Goal: Information Seeking & Learning: Learn about a topic

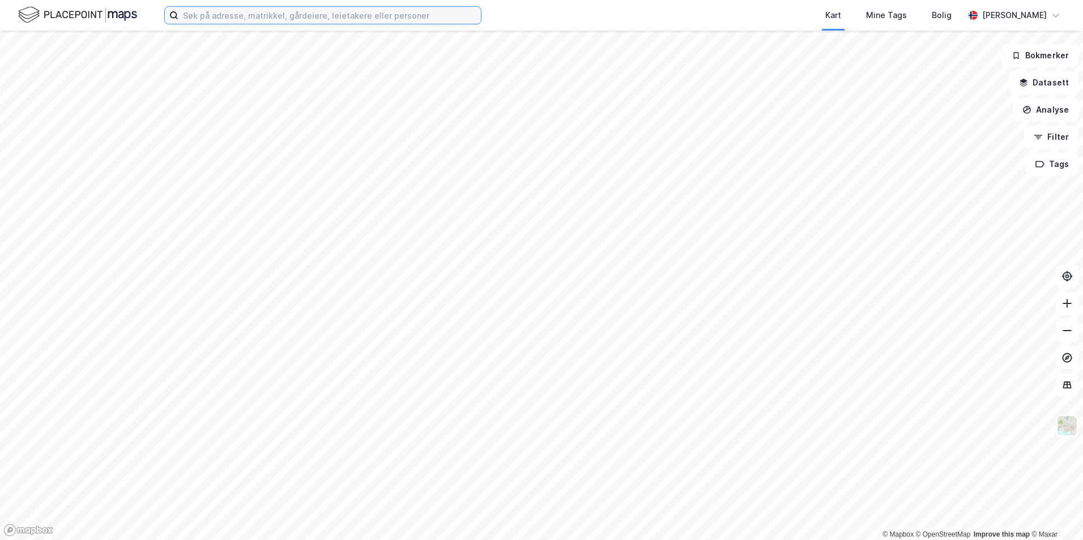
click at [323, 14] on input at bounding box center [329, 15] width 302 height 17
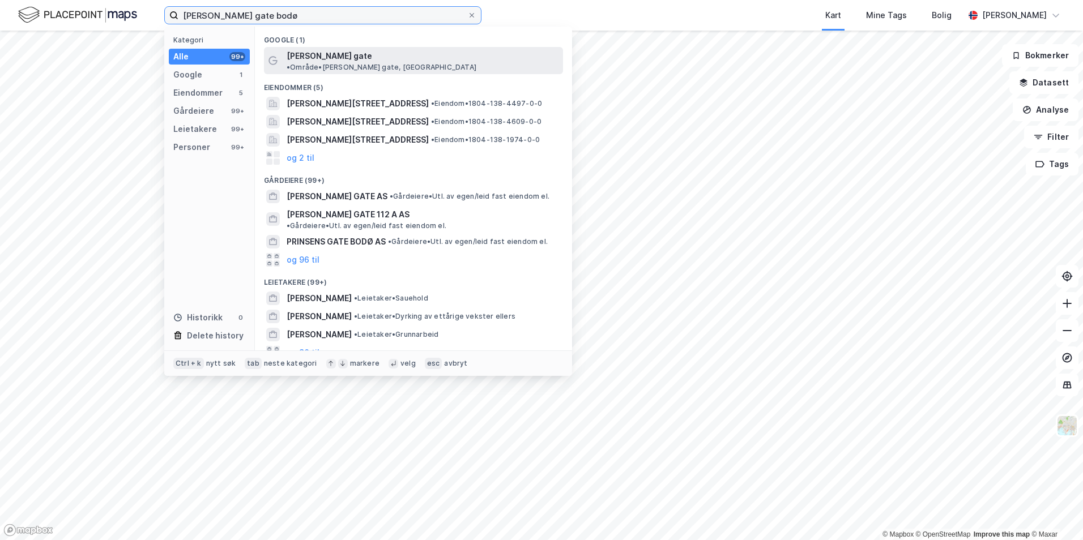
type input "[PERSON_NAME] gate bodø"
click at [332, 57] on div "[PERSON_NAME] gate • Område • [PERSON_NAME][GEOGRAPHIC_DATA], [GEOGRAPHIC_DATA]" at bounding box center [424, 60] width 274 height 23
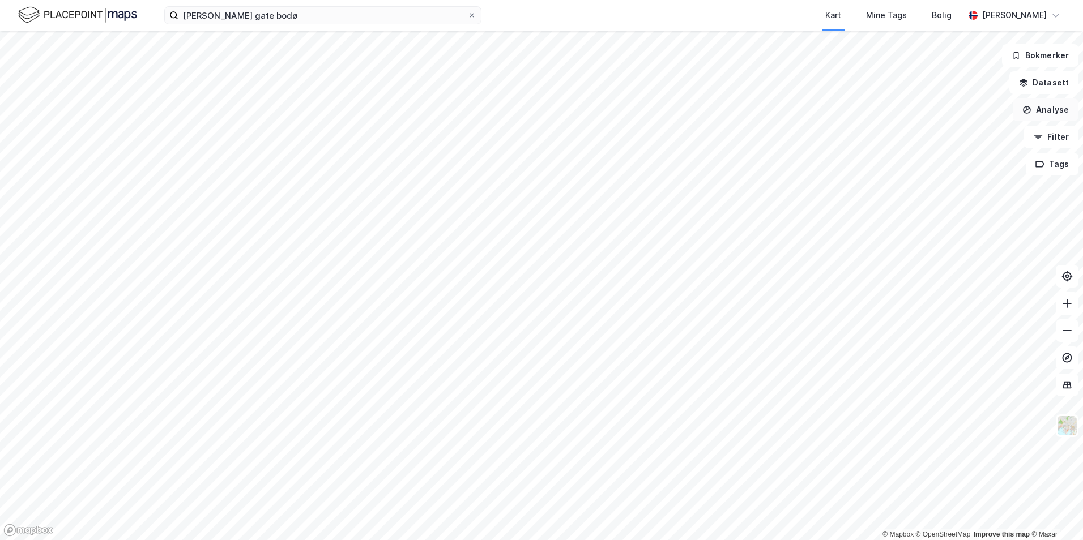
click at [1050, 102] on button "Analyse" at bounding box center [1046, 110] width 66 height 23
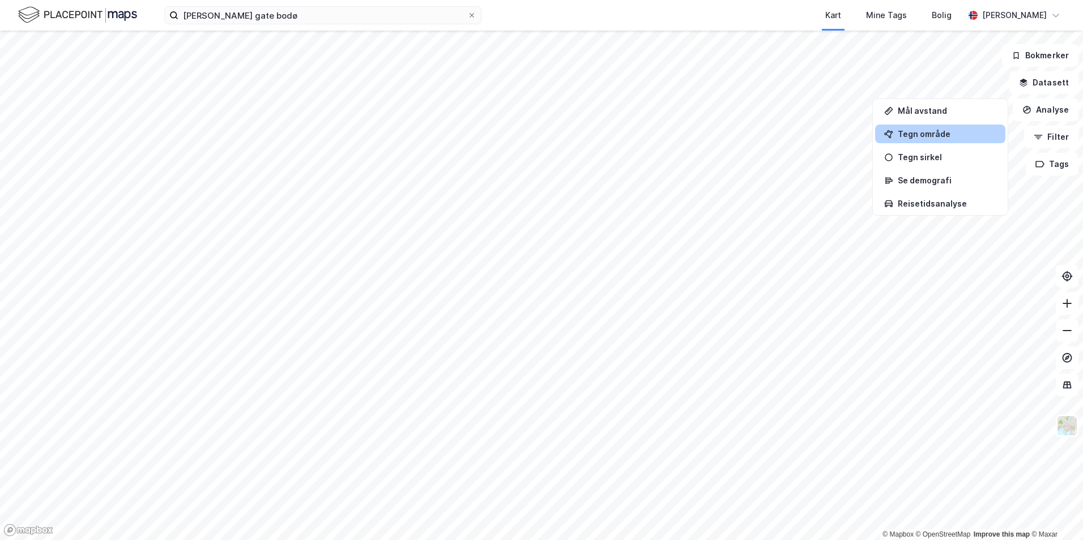
click at [916, 130] on div "Tegn område" at bounding box center [947, 134] width 99 height 10
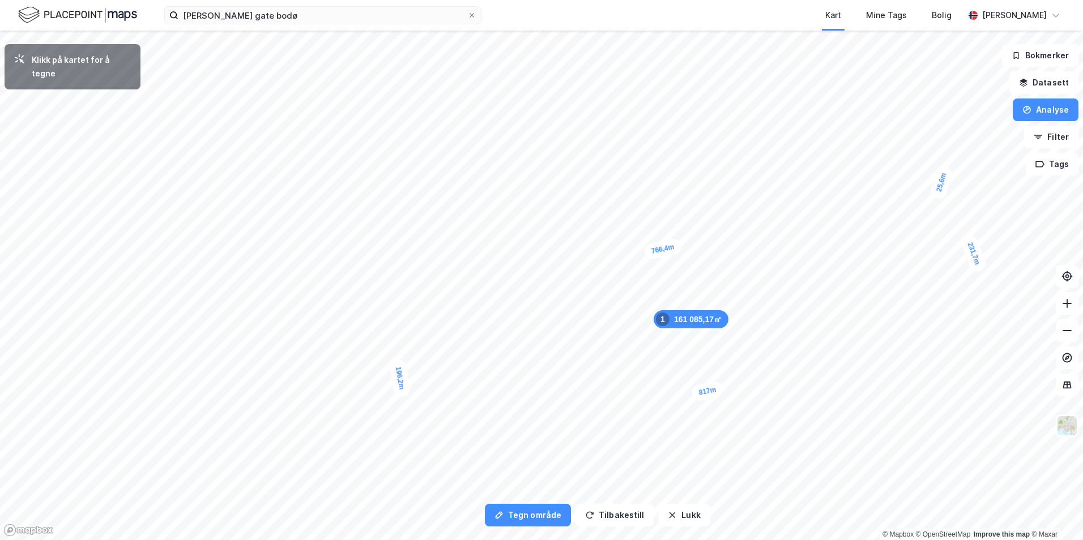
click at [939, 191] on div "25,6m" at bounding box center [941, 182] width 24 height 36
click at [940, 166] on div "35,4m" at bounding box center [939, 178] width 16 height 33
click at [946, 176] on div "16m" at bounding box center [943, 170] width 29 height 31
drag, startPoint x: 947, startPoint y: 176, endPoint x: 945, endPoint y: 182, distance: 7.2
click at [945, 182] on div "16m" at bounding box center [941, 176] width 29 height 31
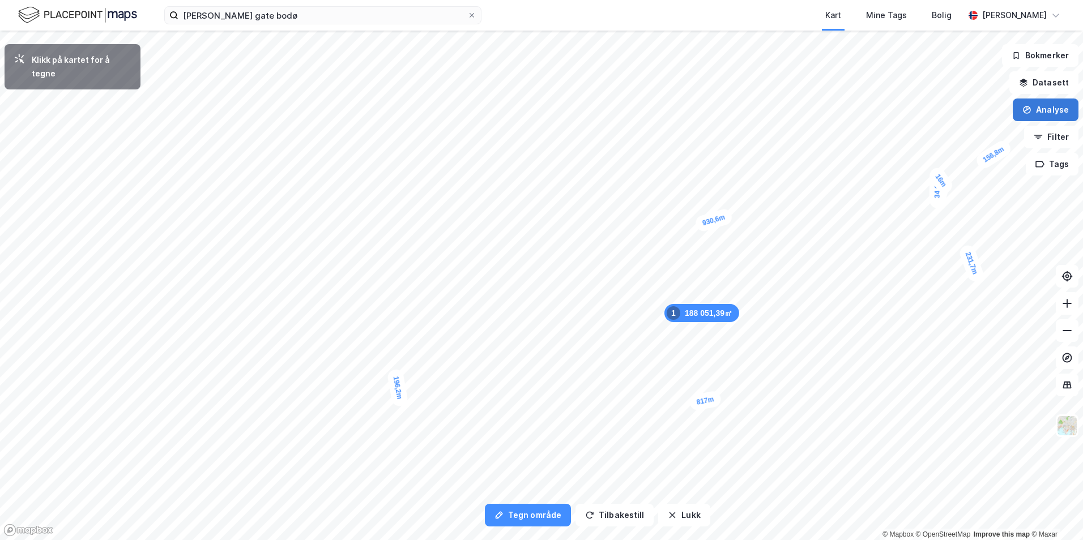
click at [1044, 109] on button "Analyse" at bounding box center [1046, 110] width 66 height 23
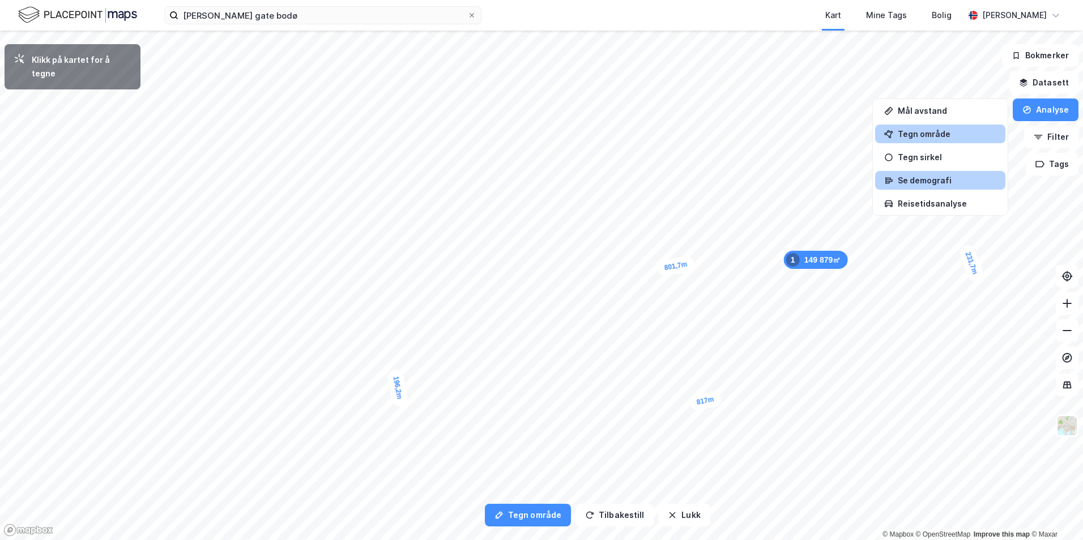
click at [925, 180] on div "Se demografi" at bounding box center [947, 181] width 99 height 10
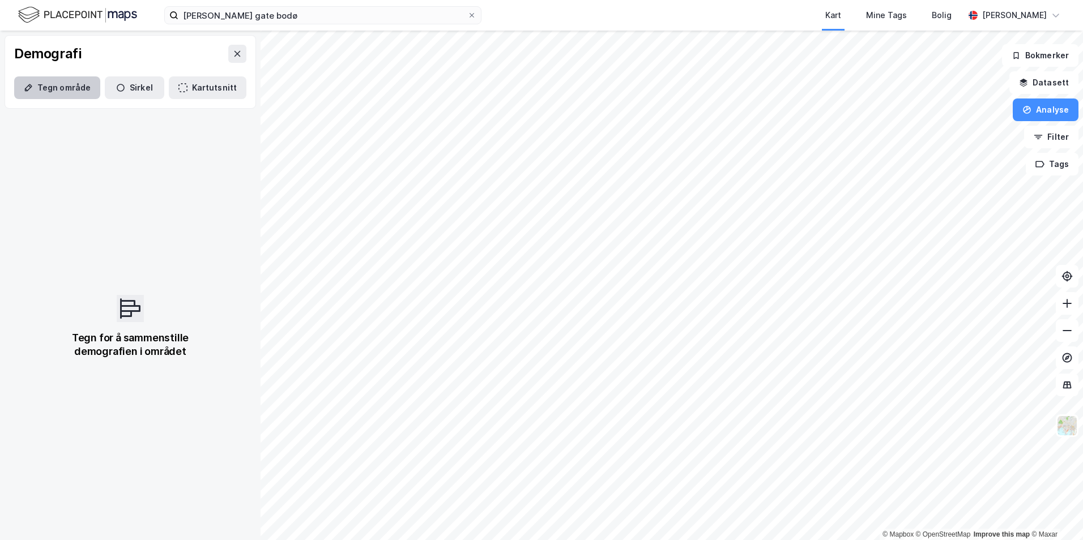
click at [82, 87] on button "Tegn område" at bounding box center [57, 87] width 86 height 23
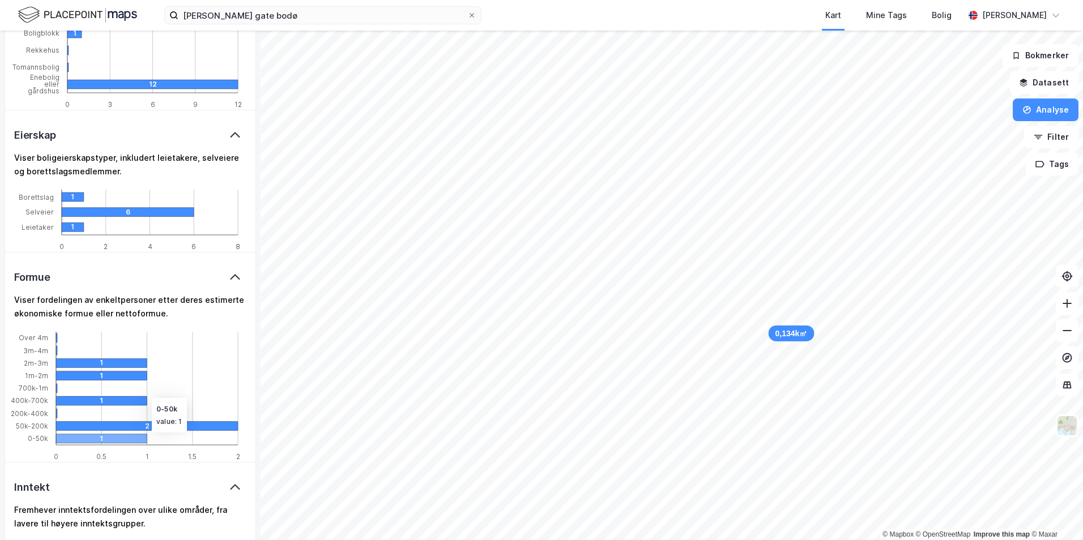
scroll to position [1133, 0]
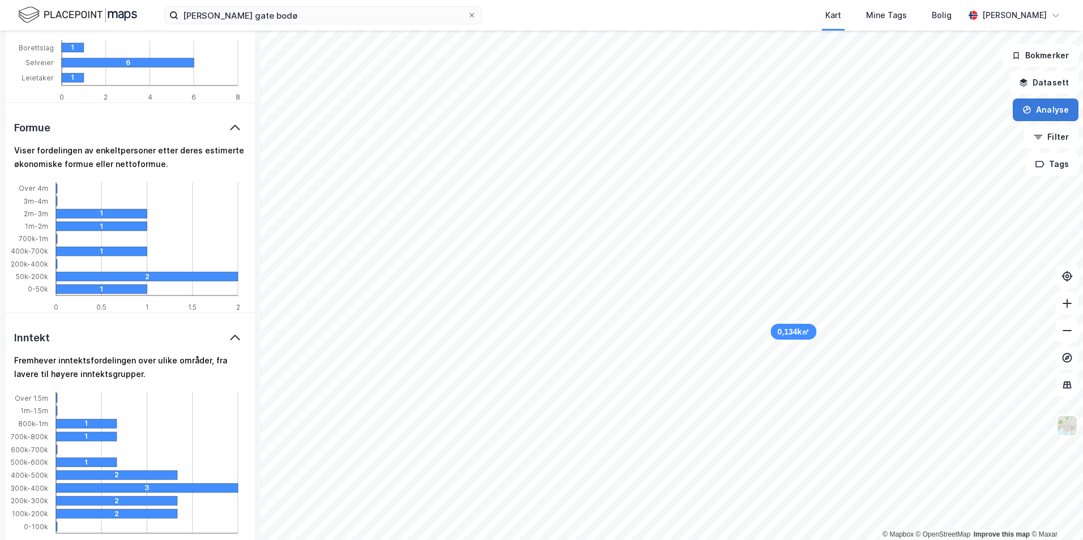
click at [1051, 117] on button "Analyse" at bounding box center [1046, 110] width 66 height 23
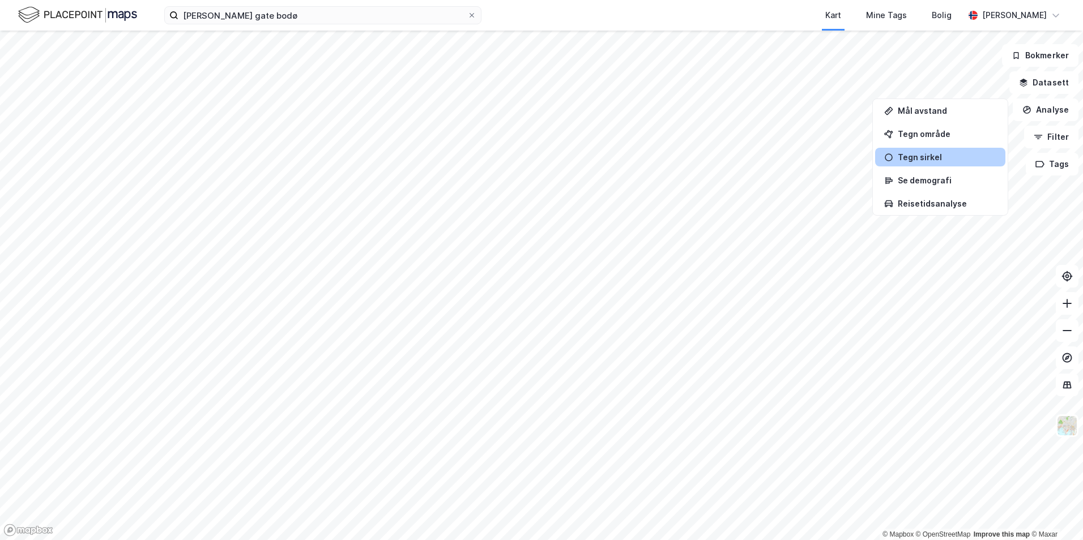
click at [930, 160] on div "Tegn sirkel" at bounding box center [947, 157] width 99 height 10
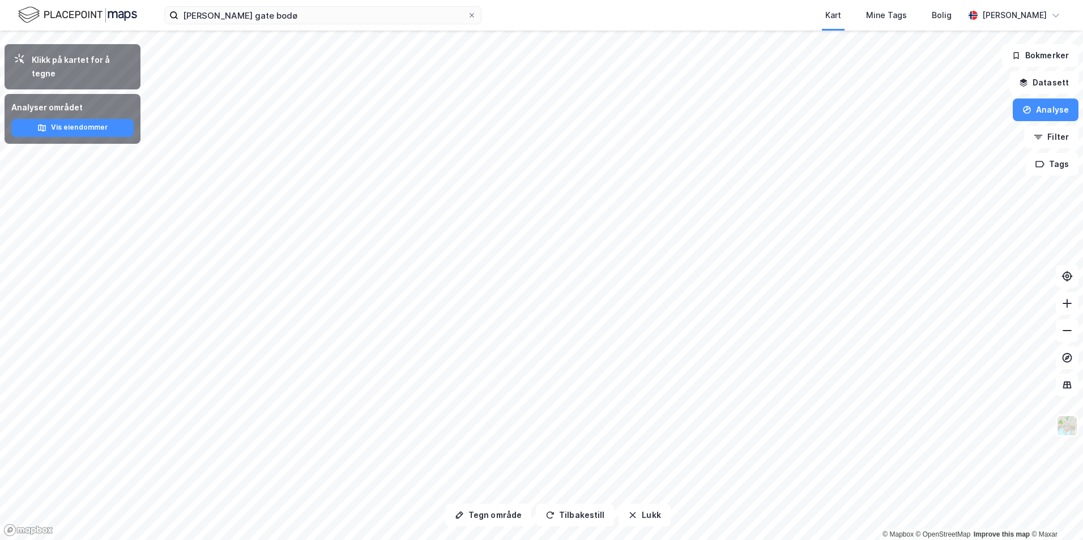
drag, startPoint x: 797, startPoint y: 48, endPoint x: 778, endPoint y: -4, distance: 55.6
drag, startPoint x: 763, startPoint y: 48, endPoint x: 684, endPoint y: 117, distance: 105.6
click at [112, 119] on button "Vis eiendommer" at bounding box center [72, 128] width 122 height 18
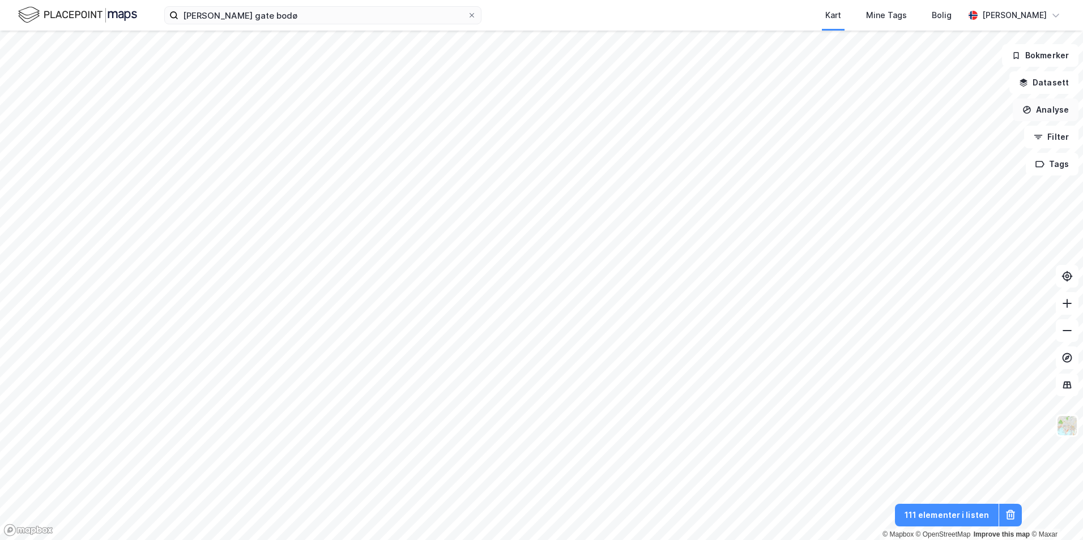
click at [1046, 109] on button "Analyse" at bounding box center [1046, 110] width 66 height 23
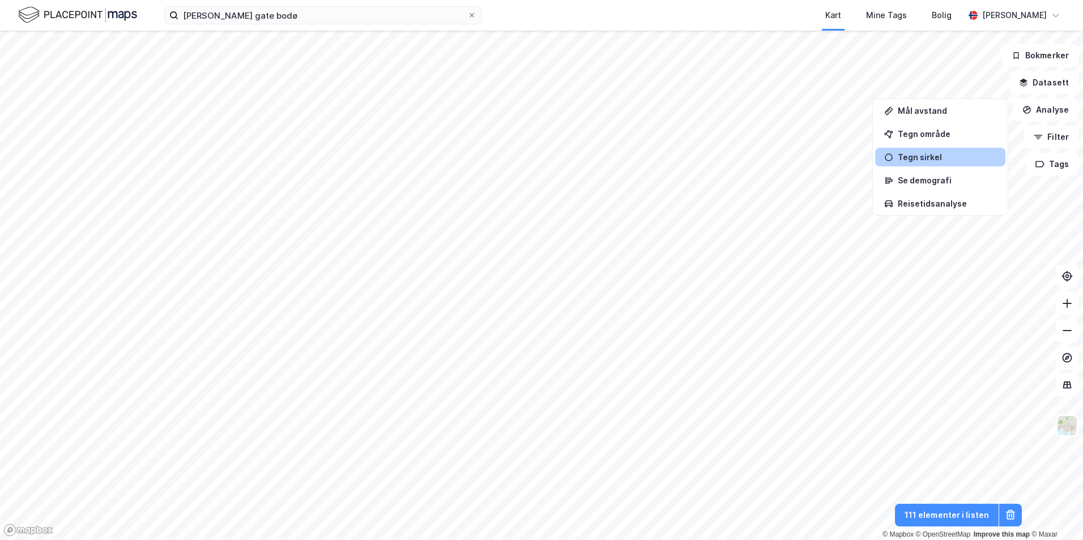
click at [912, 161] on div "Tegn sirkel" at bounding box center [947, 157] width 99 height 10
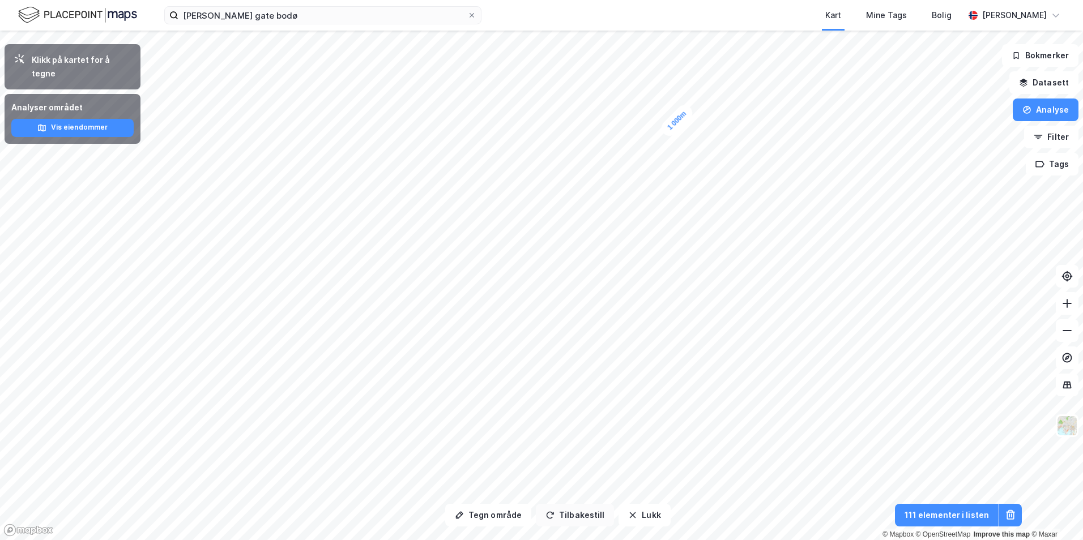
click at [586, 517] on button "Tilbakestill" at bounding box center [575, 515] width 78 height 23
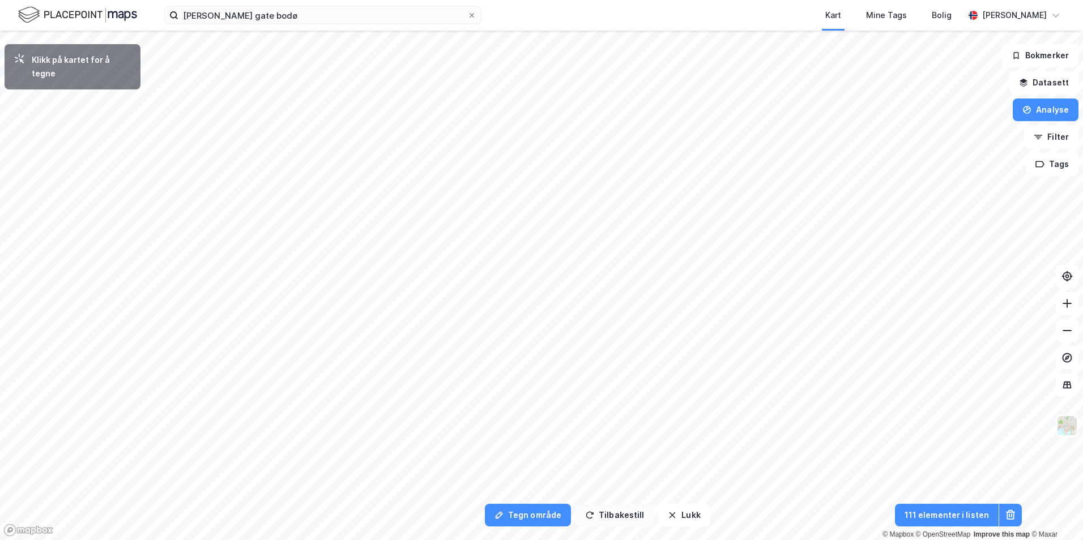
click at [590, 515] on icon "button" at bounding box center [589, 515] width 9 height 9
click at [609, 515] on button "Tilbakestill" at bounding box center [614, 515] width 78 height 23
click at [601, 515] on button "Tilbakestill" at bounding box center [614, 515] width 78 height 23
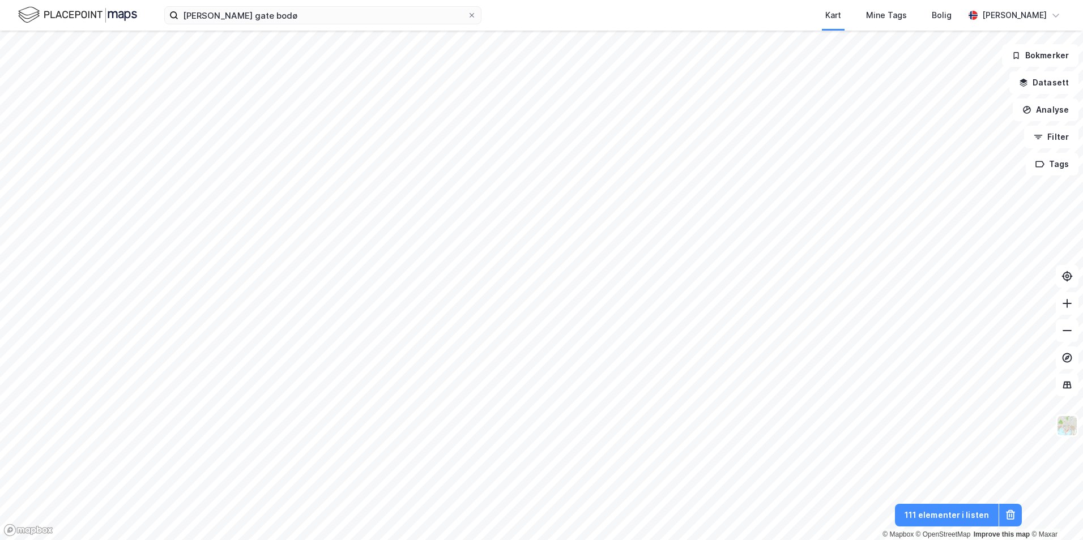
click at [485, 0] on html "[PERSON_NAME] gate bodø Kart Mine Tags [PERSON_NAME] [PERSON_NAME] © Mapbox © O…" at bounding box center [541, 270] width 1083 height 540
click at [1017, 516] on button at bounding box center [1010, 515] width 23 height 23
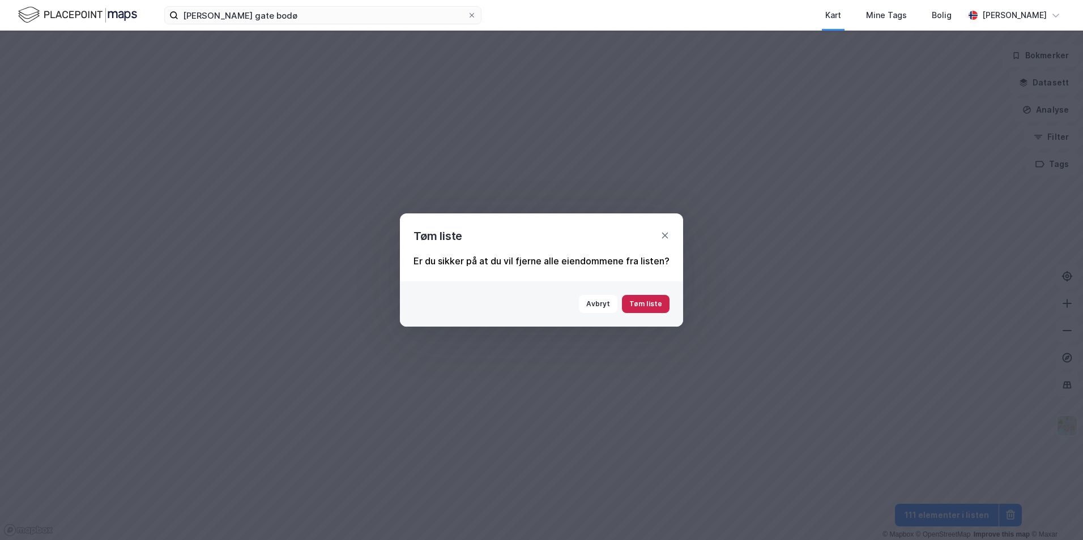
click at [643, 309] on button "Tøm liste" at bounding box center [646, 304] width 48 height 18
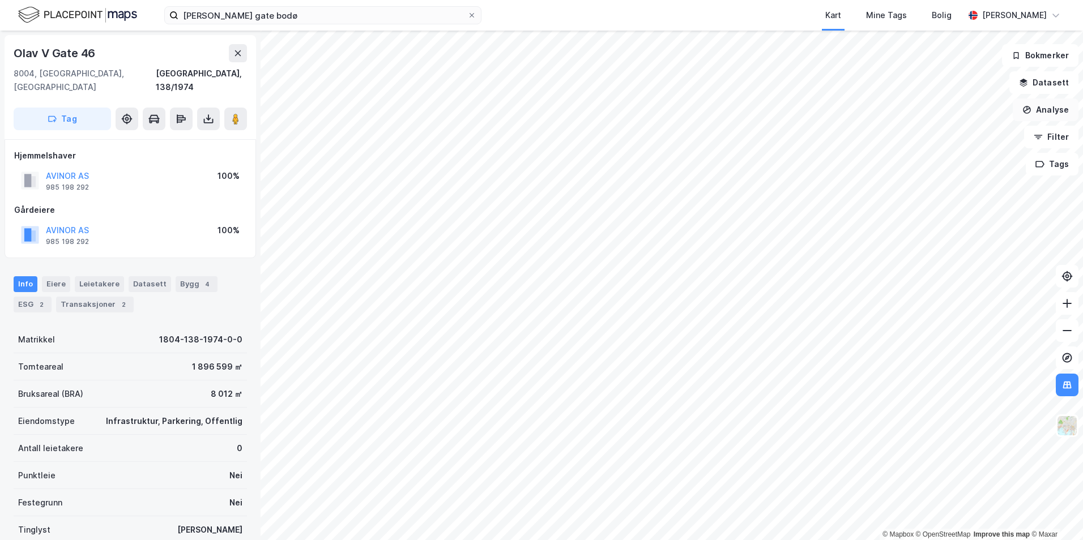
click at [1061, 107] on button "Analyse" at bounding box center [1046, 110] width 66 height 23
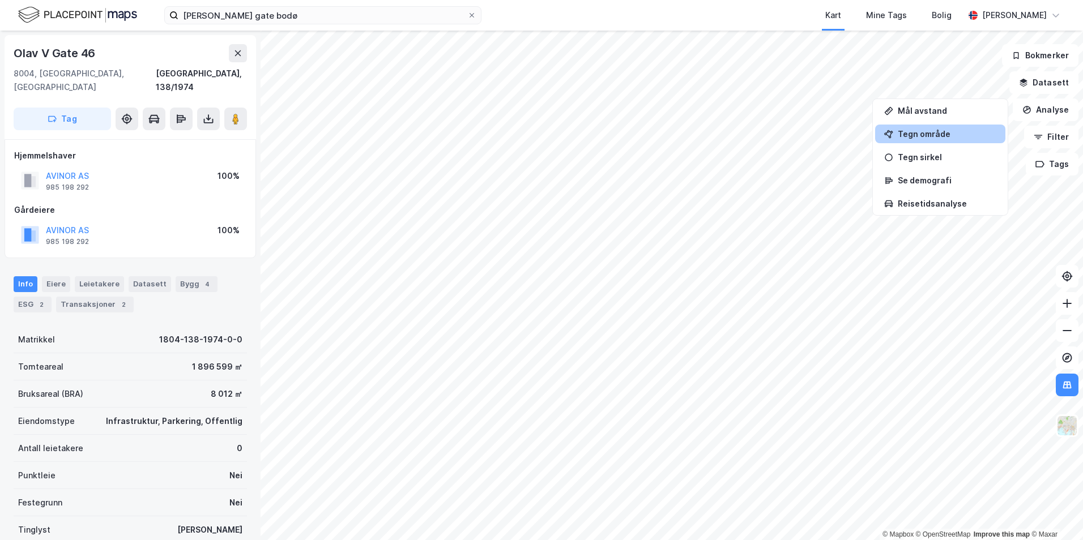
click at [918, 135] on div "Tegn område" at bounding box center [947, 134] width 99 height 10
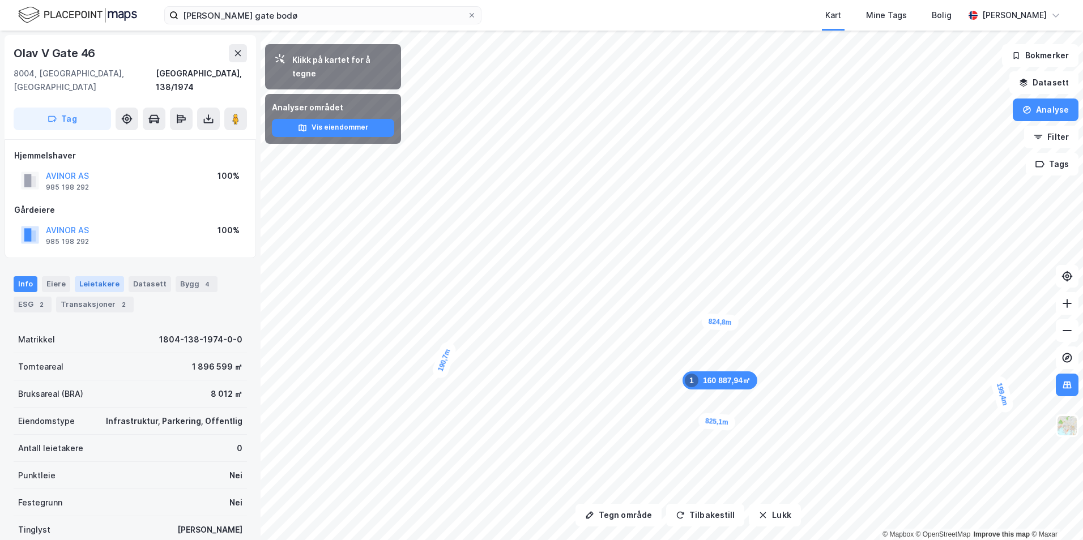
click at [89, 276] on div "Leietakere" at bounding box center [99, 284] width 49 height 16
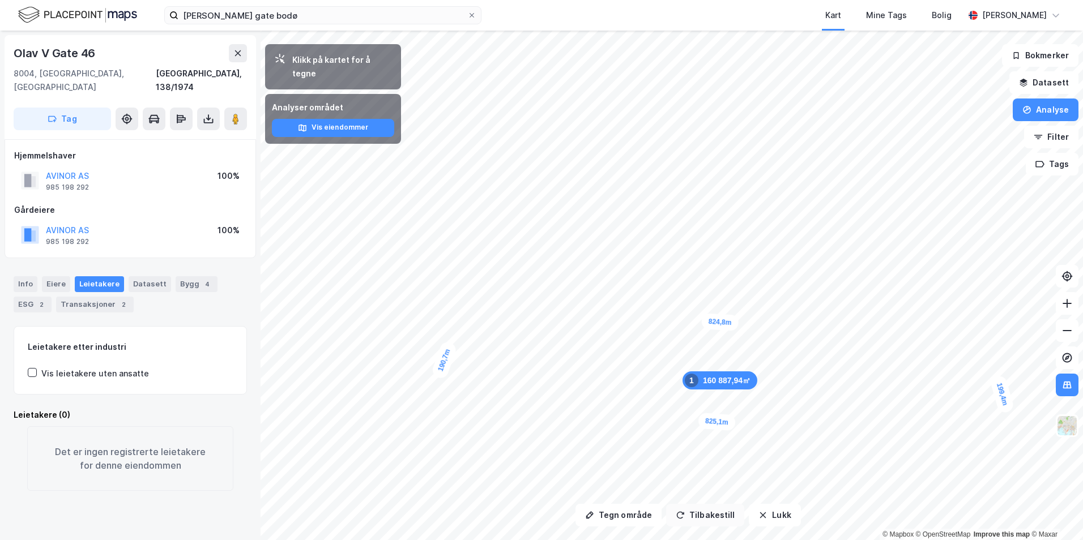
click at [694, 517] on button "Tilbakestill" at bounding box center [705, 515] width 78 height 23
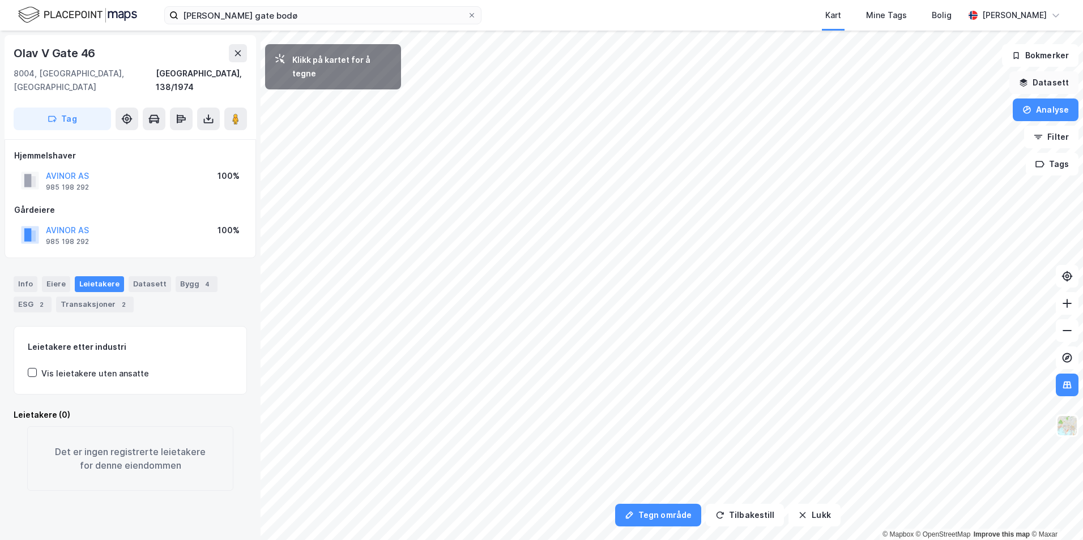
click at [1053, 84] on button "Datasett" at bounding box center [1043, 82] width 69 height 23
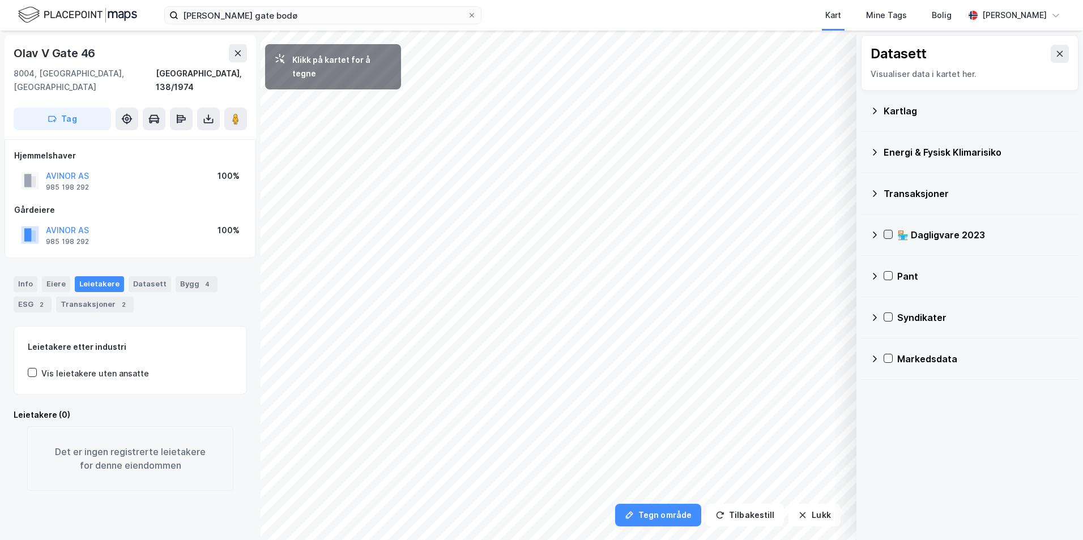
click at [888, 237] on icon at bounding box center [888, 235] width 8 height 8
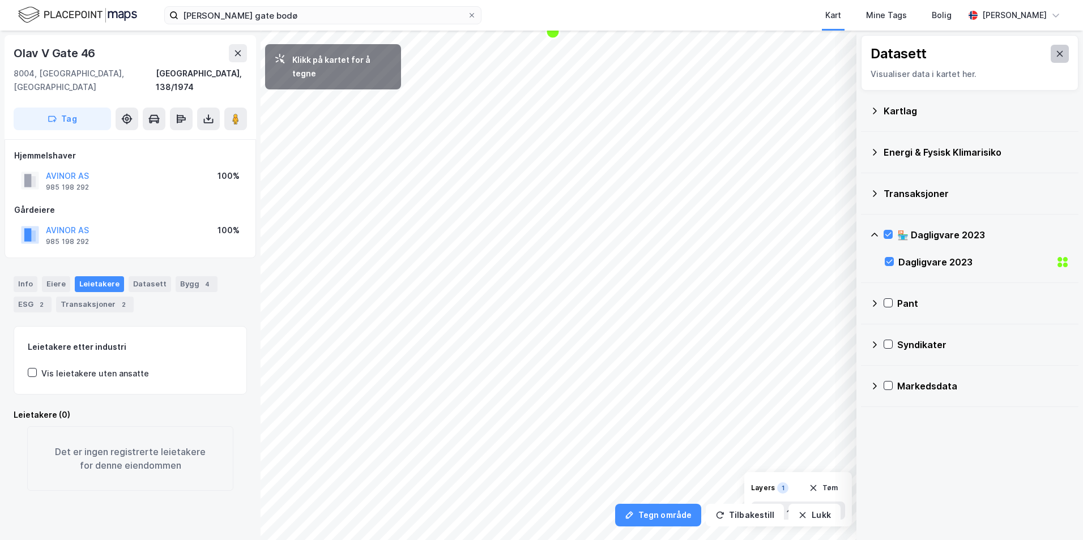
click at [1057, 52] on button at bounding box center [1060, 54] width 18 height 18
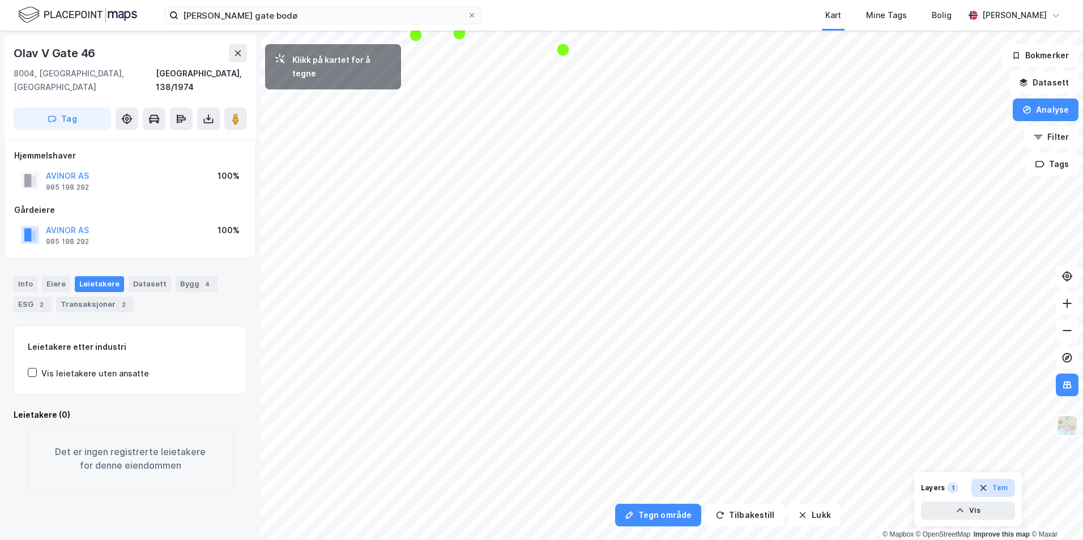
click at [991, 487] on button "Tøm" at bounding box center [993, 488] width 44 height 18
